Goal: Find specific page/section: Find specific page/section

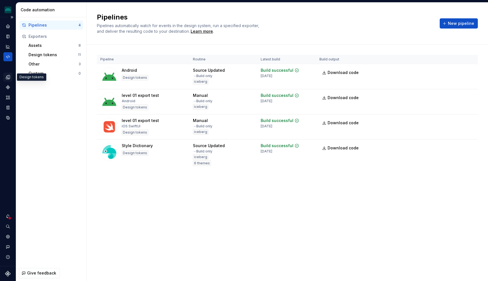
click at [9, 79] on icon "Design tokens" at bounding box center [9, 77] width 2 height 4
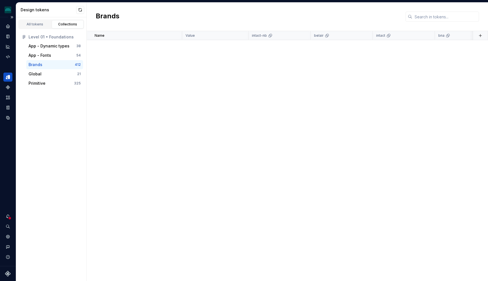
scroll to position [0, 1]
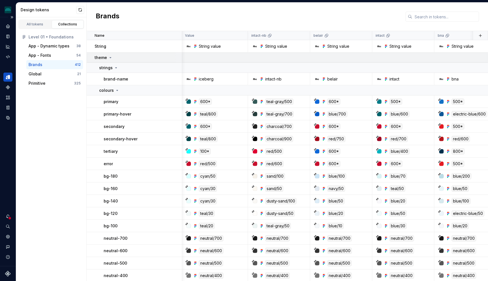
click at [109, 56] on icon at bounding box center [110, 57] width 5 height 5
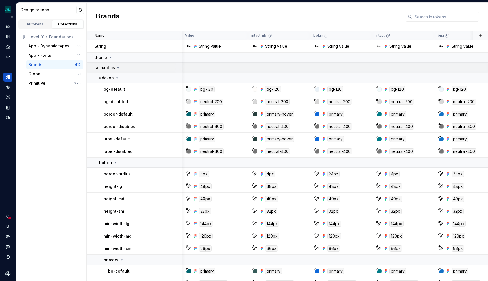
click at [118, 69] on icon at bounding box center [118, 67] width 5 height 5
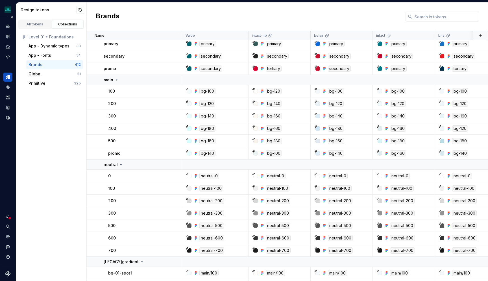
scroll to position [237, 0]
